Goal: Find specific page/section: Find specific page/section

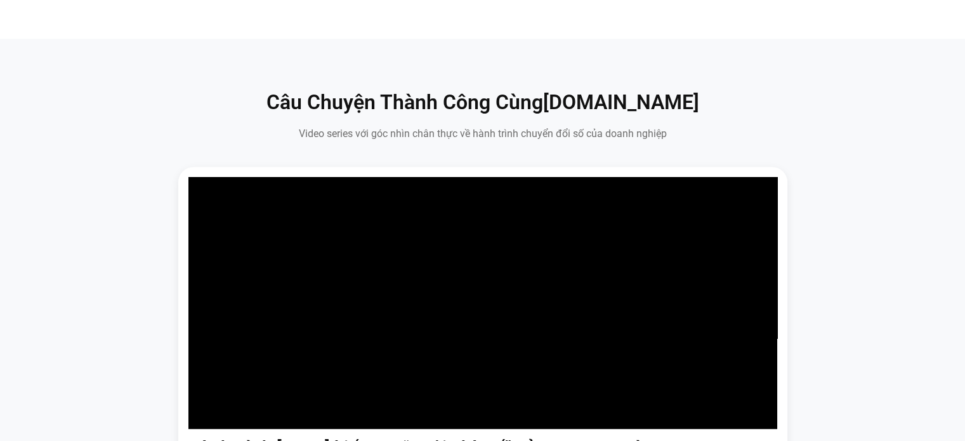
scroll to position [692, 0]
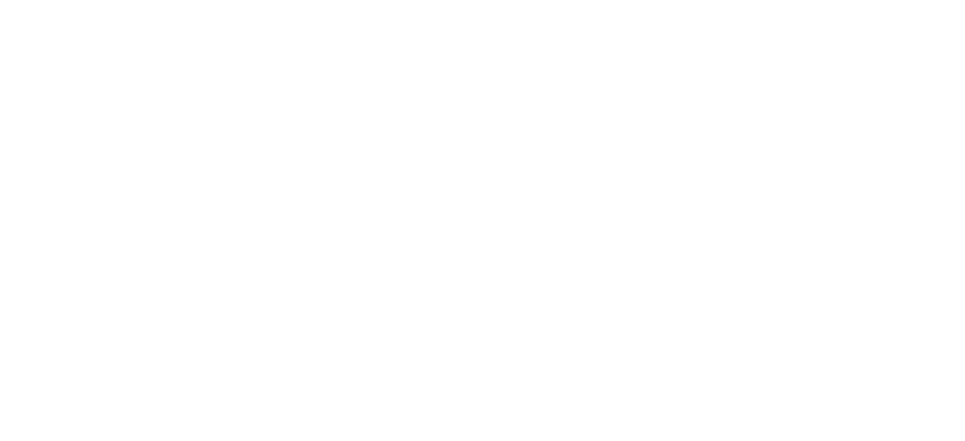
scroll to position [2437, 0]
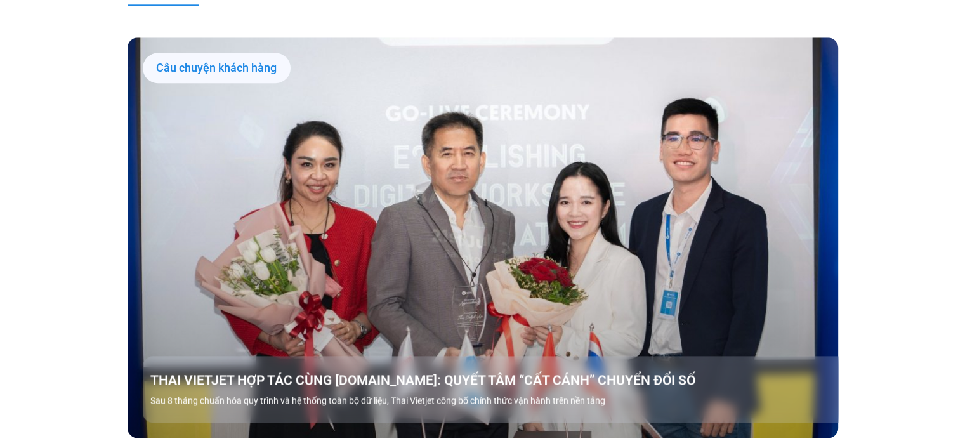
scroll to position [1333, 0]
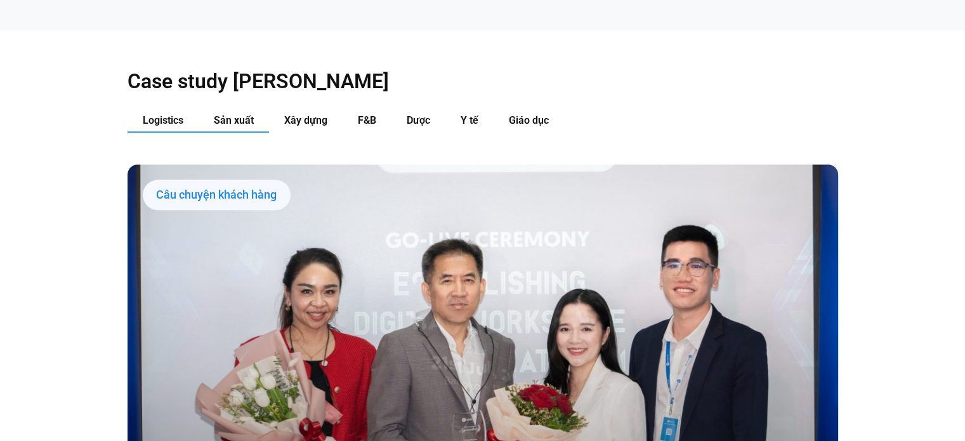
click at [220, 114] on span "Sản xuất" at bounding box center [234, 120] width 40 height 12
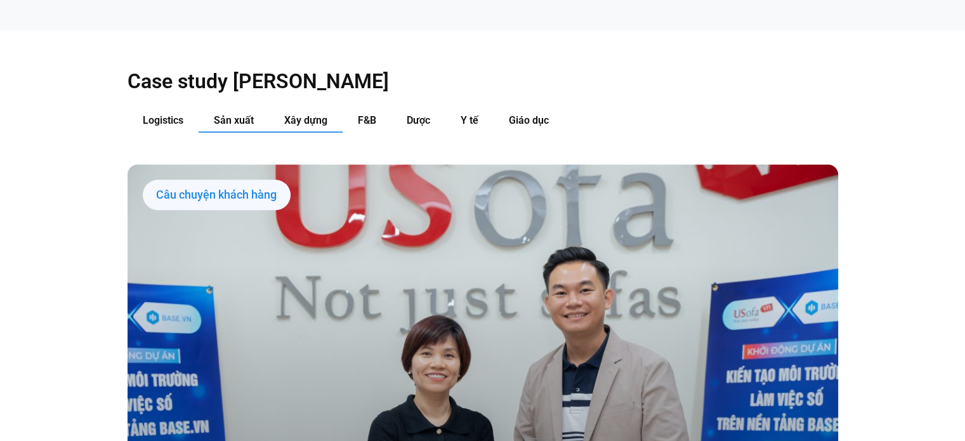
click at [288, 114] on span "Xây dựng" at bounding box center [305, 120] width 43 height 12
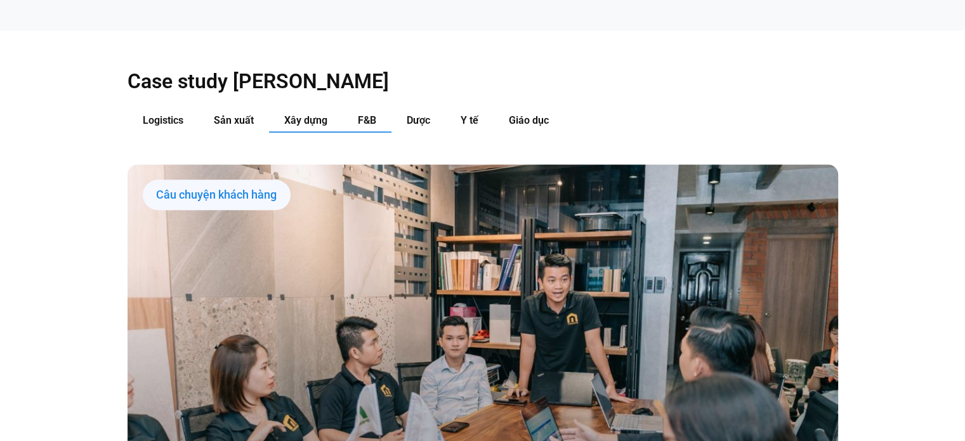
click at [361, 114] on span "F&B" at bounding box center [367, 120] width 18 height 12
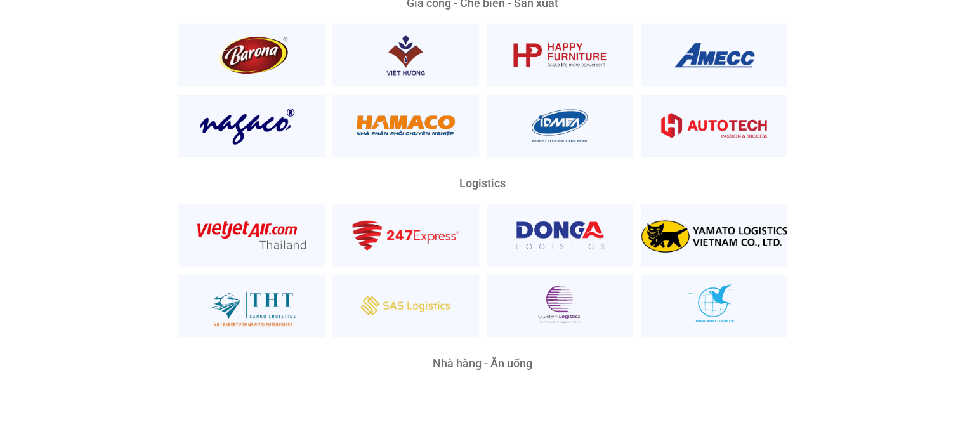
scroll to position [3047, 0]
